Goal: Check status

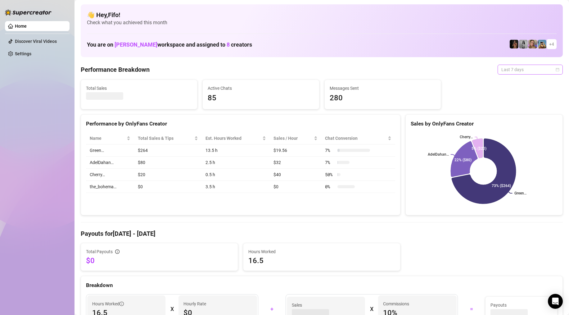
click at [549, 72] on span "Last 7 days" at bounding box center [530, 69] width 58 height 9
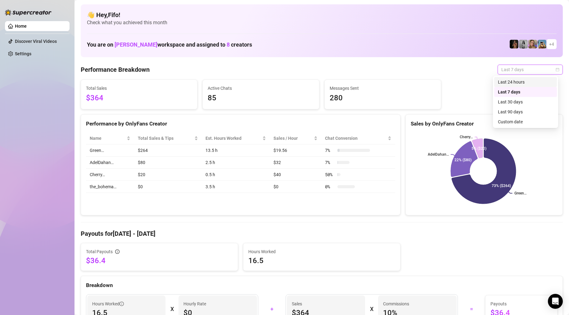
click at [535, 81] on div "Last 24 hours" at bounding box center [525, 82] width 55 height 7
click at [534, 70] on span "Last 7 days" at bounding box center [530, 69] width 58 height 9
click at [531, 84] on div "Last 24 hours" at bounding box center [525, 82] width 55 height 7
